Goal: Task Accomplishment & Management: Use online tool/utility

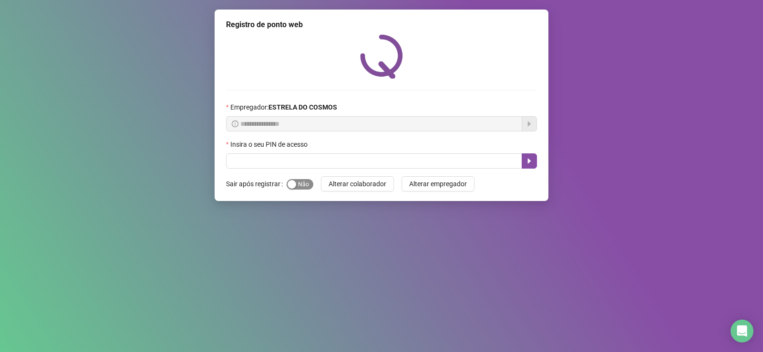
click at [304, 180] on span "Sim Não" at bounding box center [300, 184] width 27 height 10
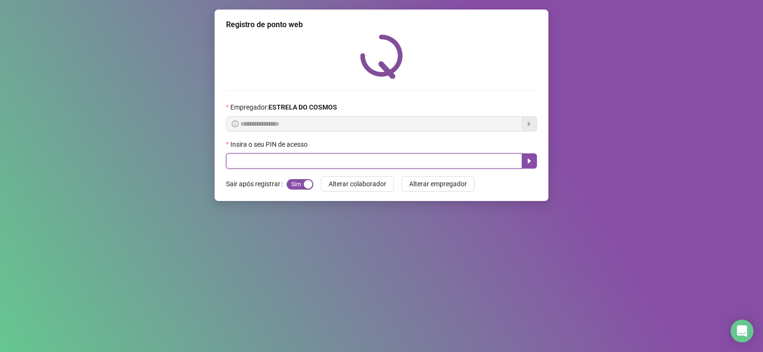
click at [299, 154] on input "text" at bounding box center [374, 161] width 296 height 15
type input "*****"
click at [527, 159] on icon "caret-right" at bounding box center [530, 161] width 8 height 8
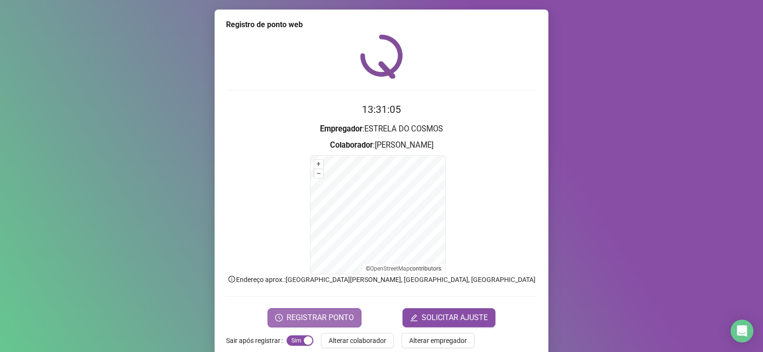
click at [333, 309] on button "REGISTRAR PONTO" at bounding box center [315, 318] width 94 height 19
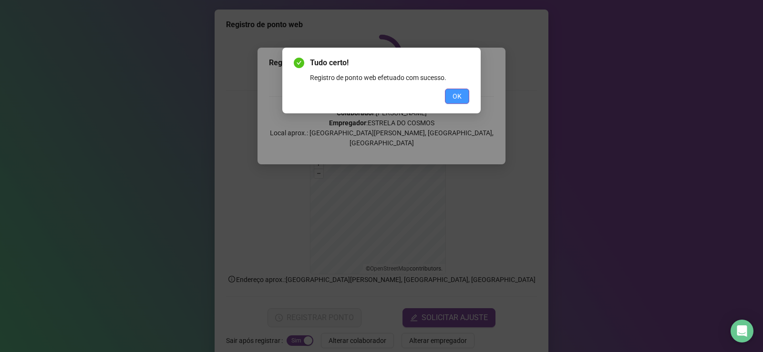
click at [460, 97] on span "OK" at bounding box center [457, 96] width 9 height 10
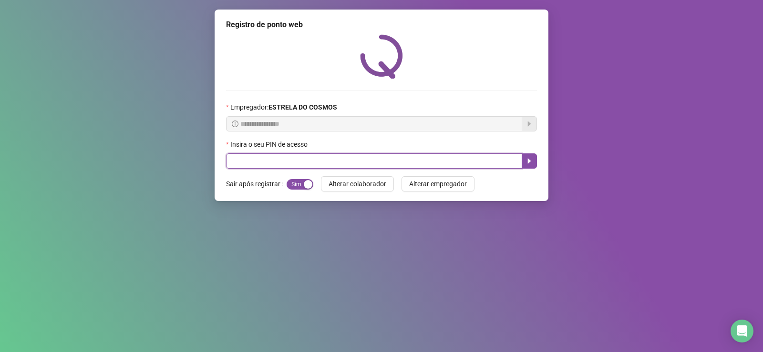
click at [407, 162] on input "text" at bounding box center [374, 161] width 296 height 15
type input "*****"
click at [535, 164] on button "button" at bounding box center [529, 161] width 15 height 15
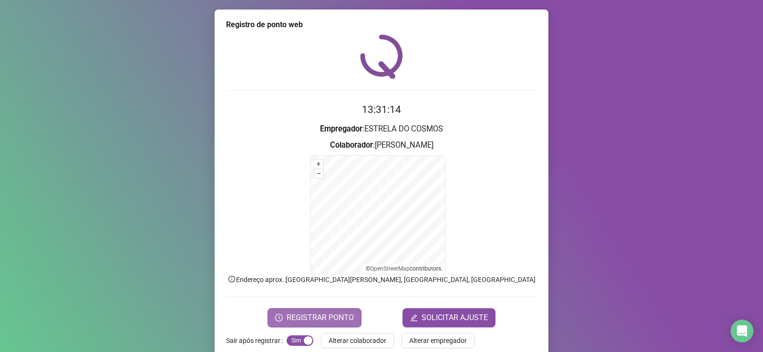
click at [294, 320] on span "REGISTRAR PONTO" at bounding box center [320, 317] width 67 height 11
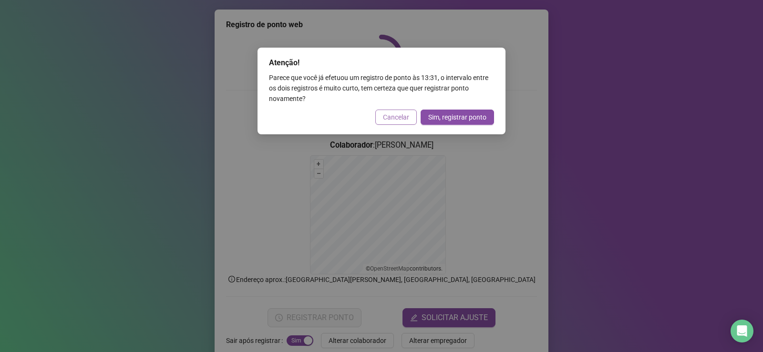
click at [385, 122] on span "Cancelar" at bounding box center [396, 117] width 26 height 10
